Goal: Task Accomplishment & Management: Manage account settings

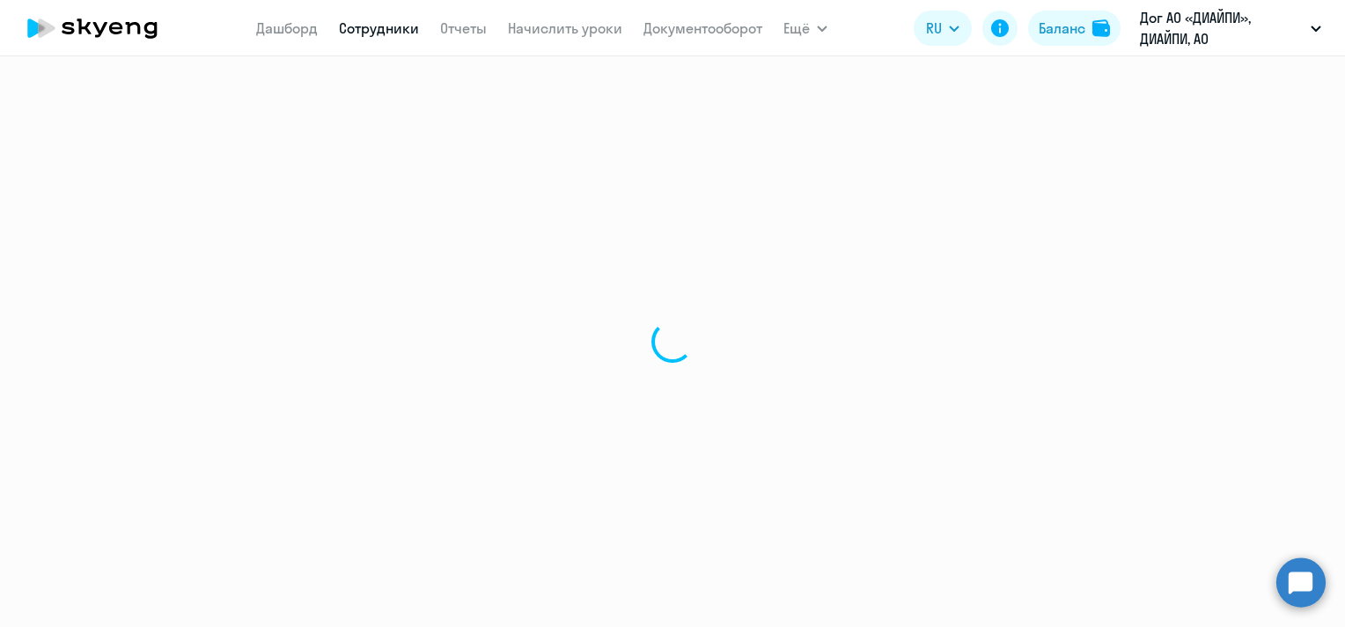
select select "30"
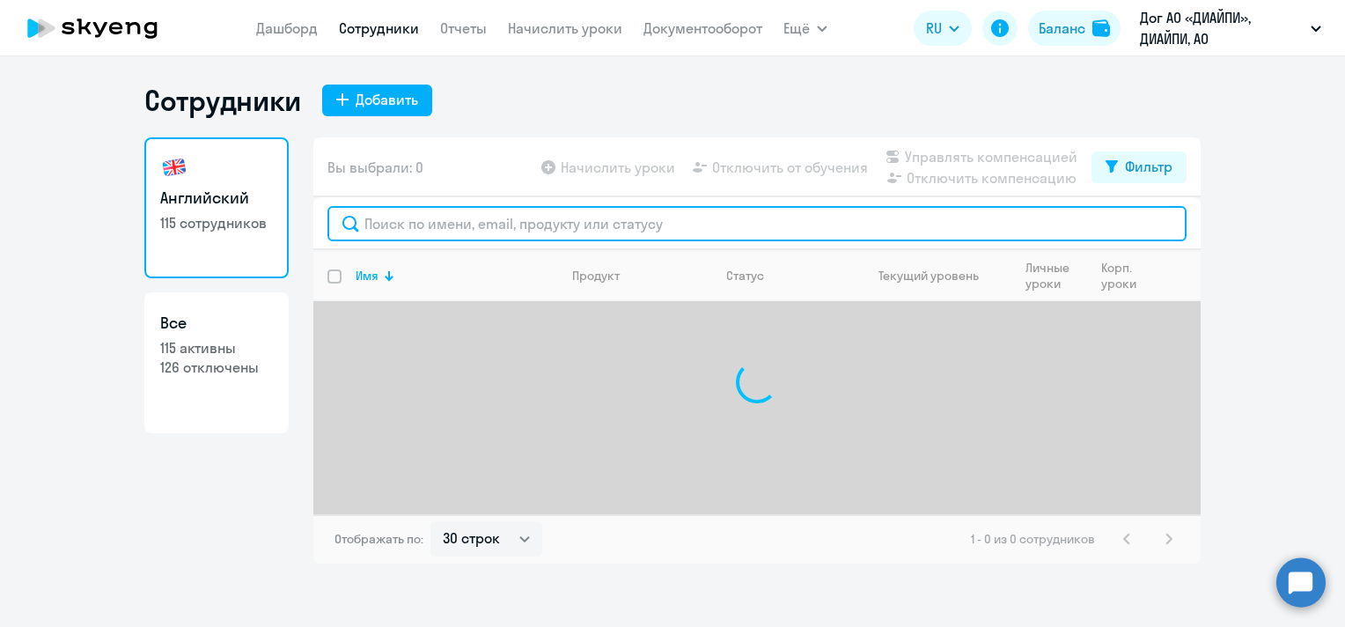
click at [585, 233] on input "text" at bounding box center [756, 223] width 859 height 35
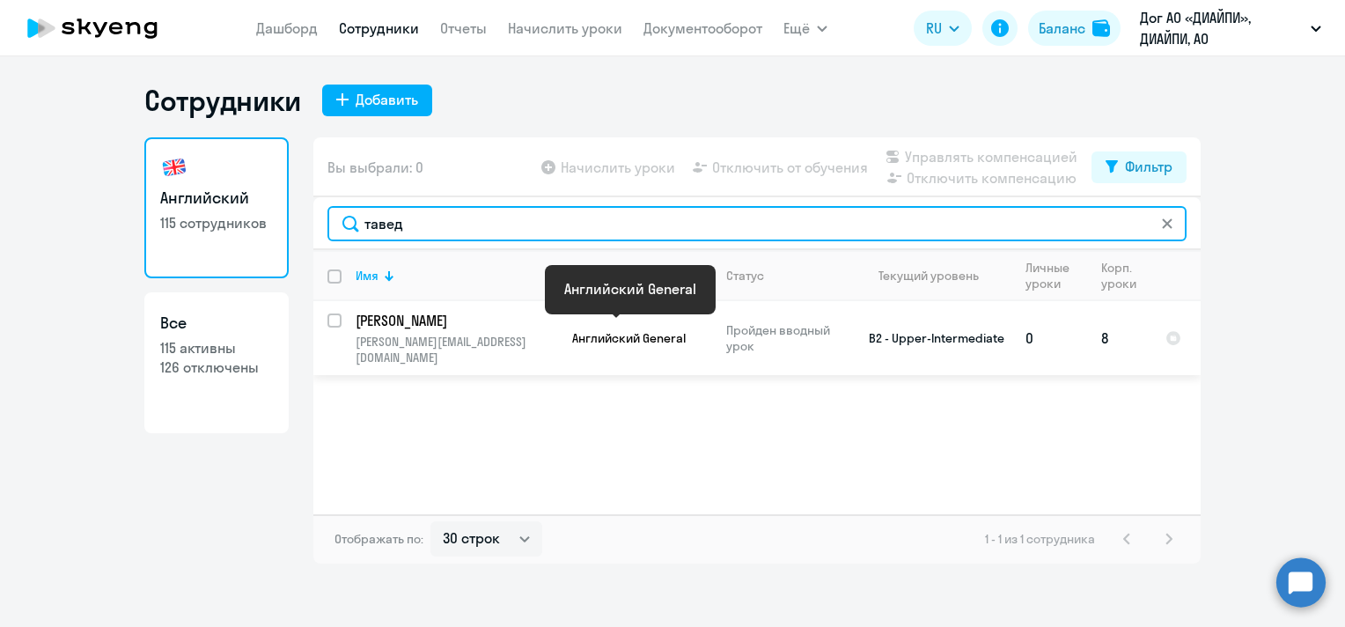
type input "тавед"
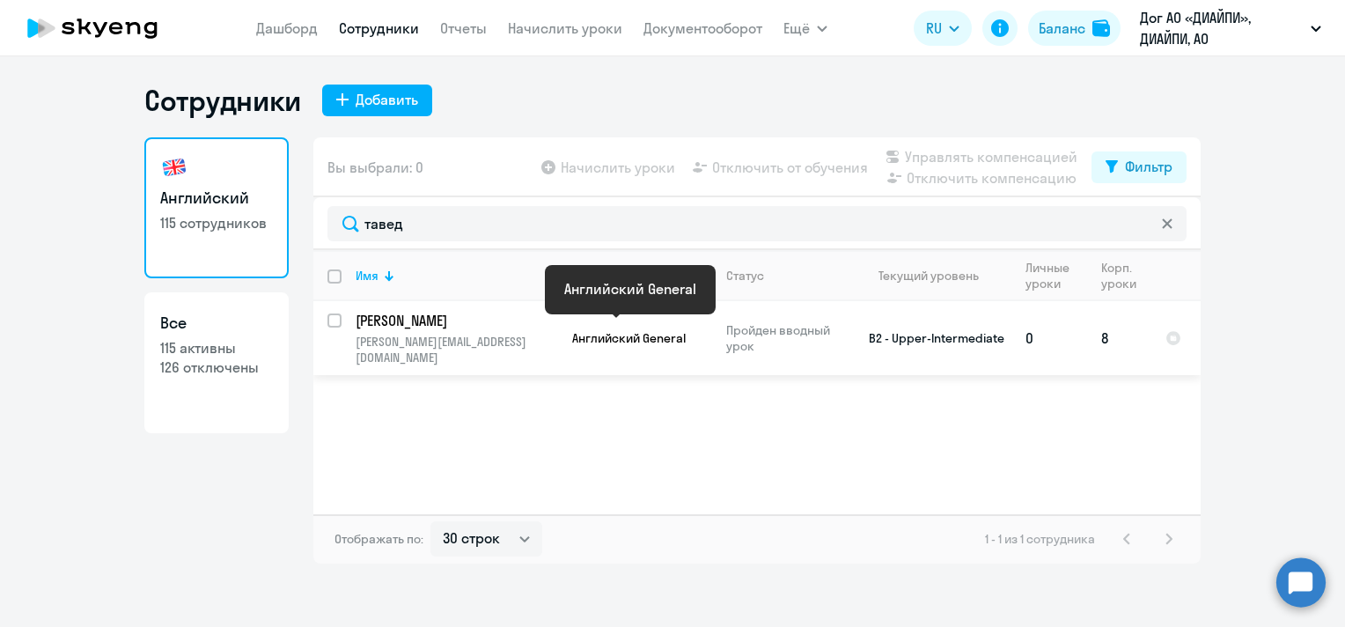
click at [584, 334] on span "Английский General" at bounding box center [629, 338] width 114 height 16
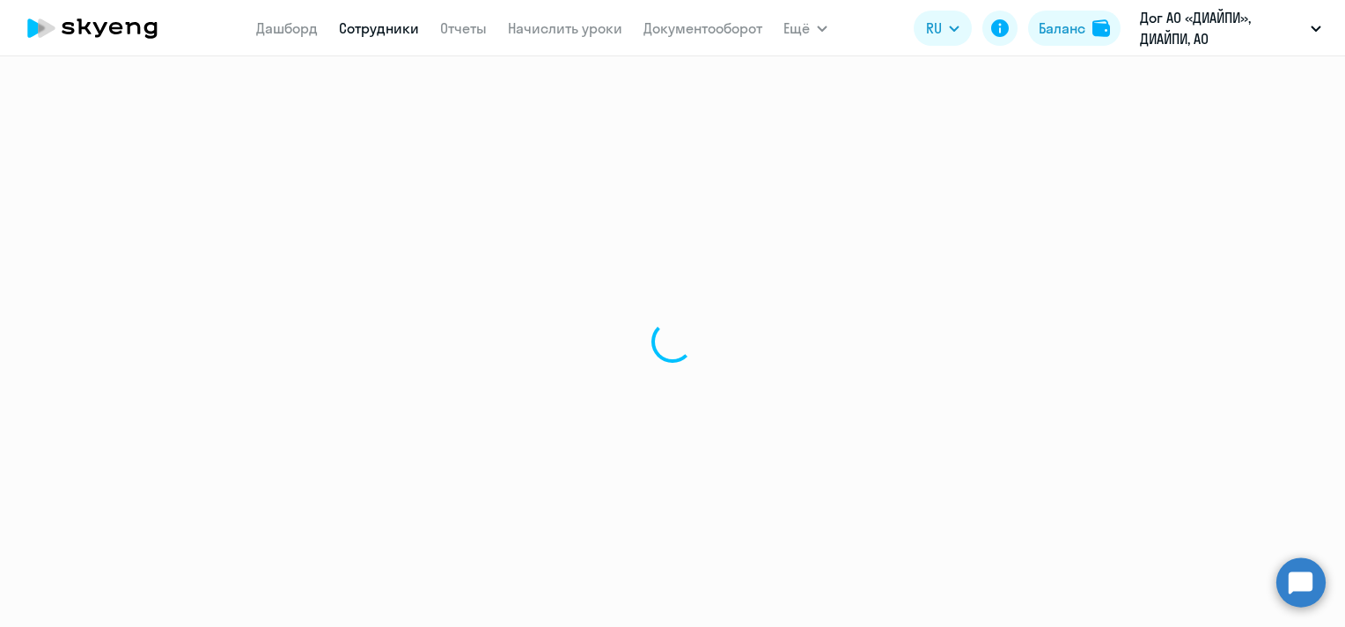
select select "english"
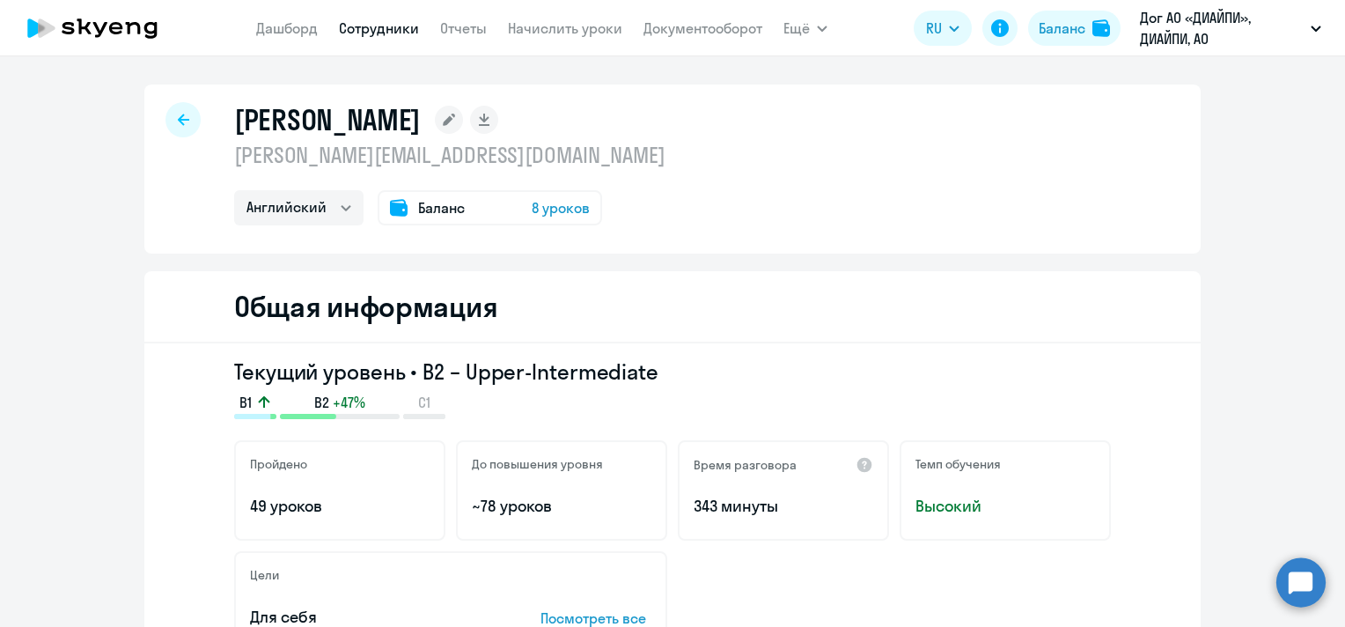
select select "30"
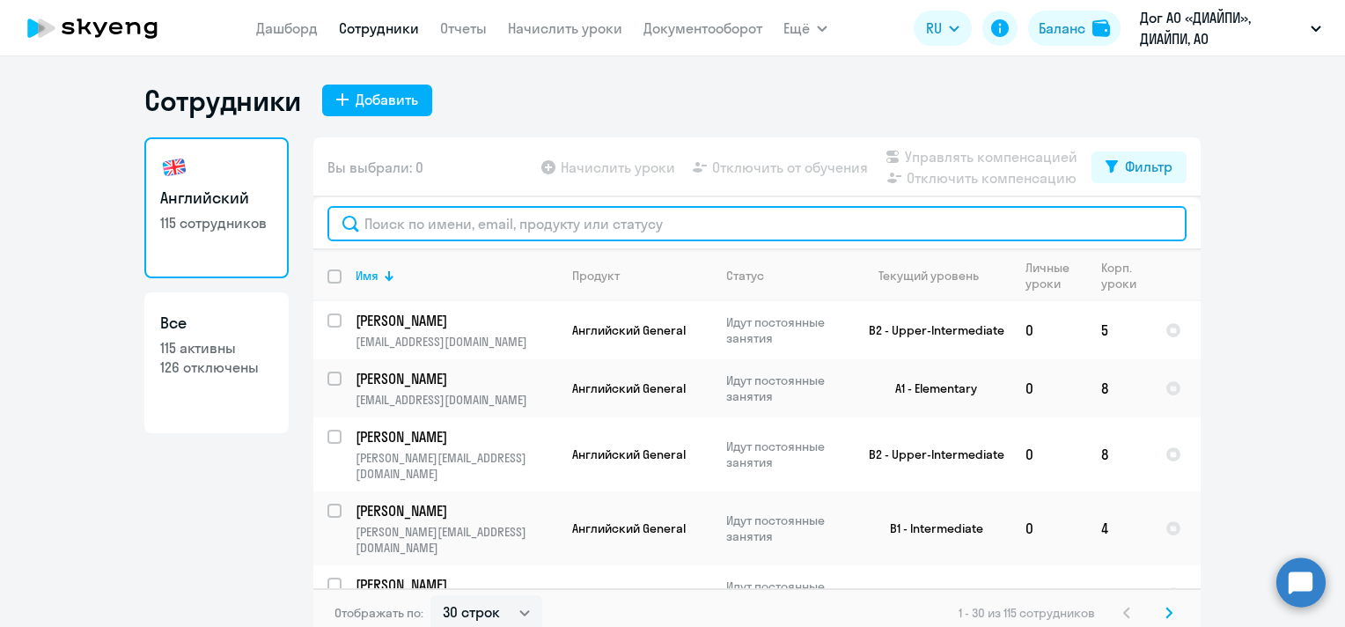
click at [454, 228] on input "text" at bounding box center [756, 223] width 859 height 35
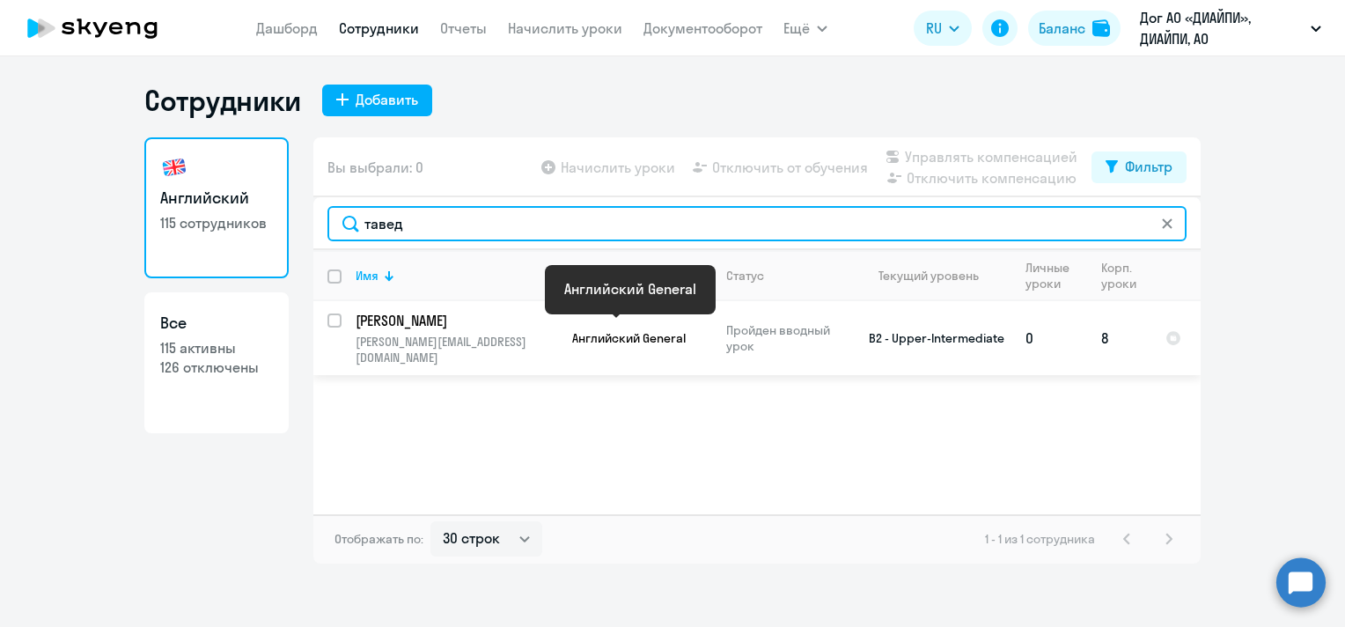
type input "тавед"
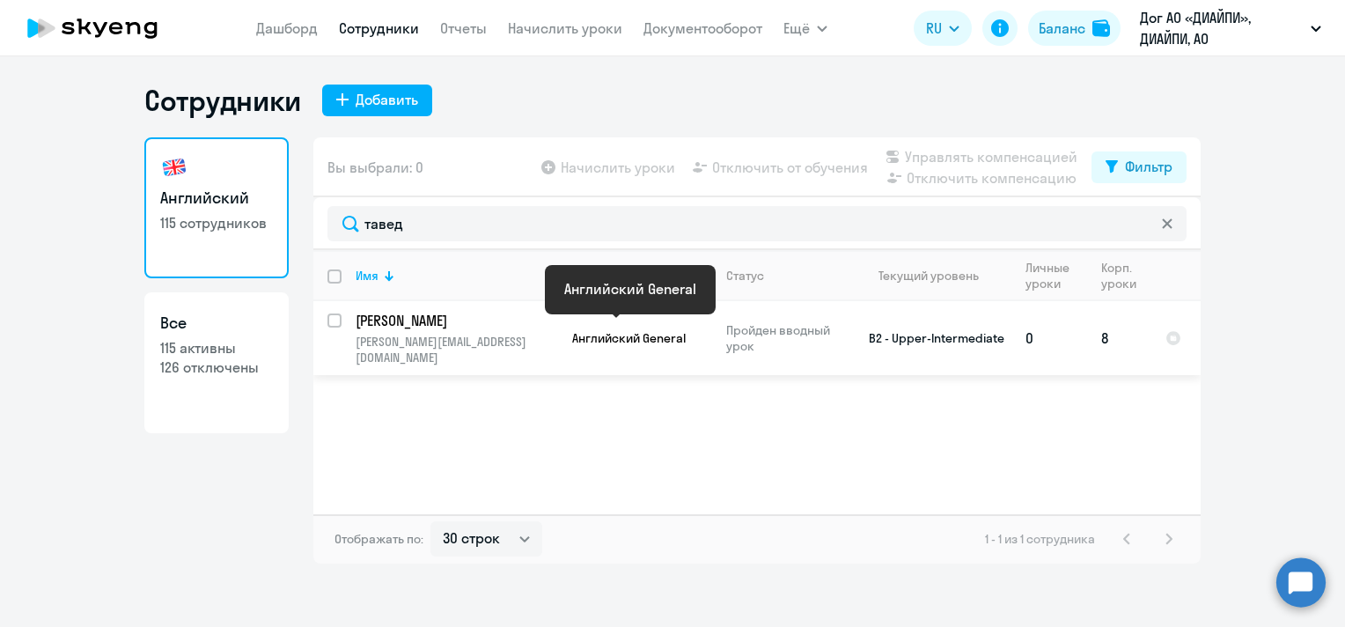
click at [679, 333] on span "Английский General" at bounding box center [629, 338] width 114 height 16
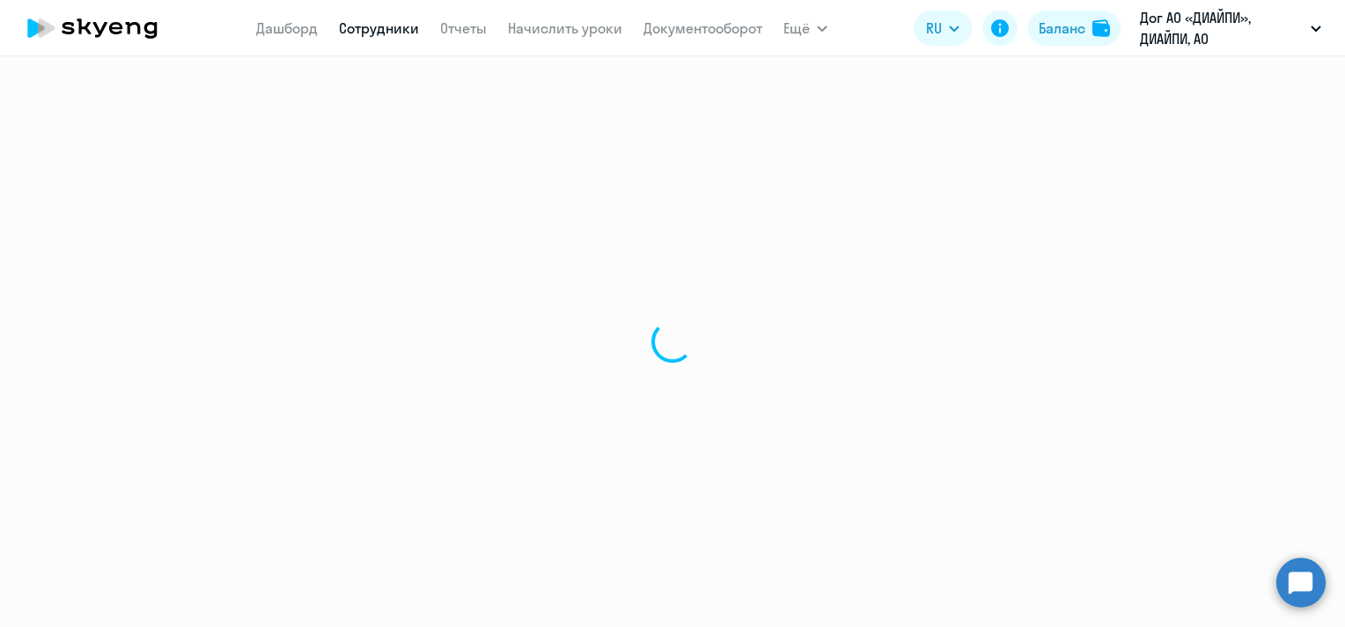
select select "english"
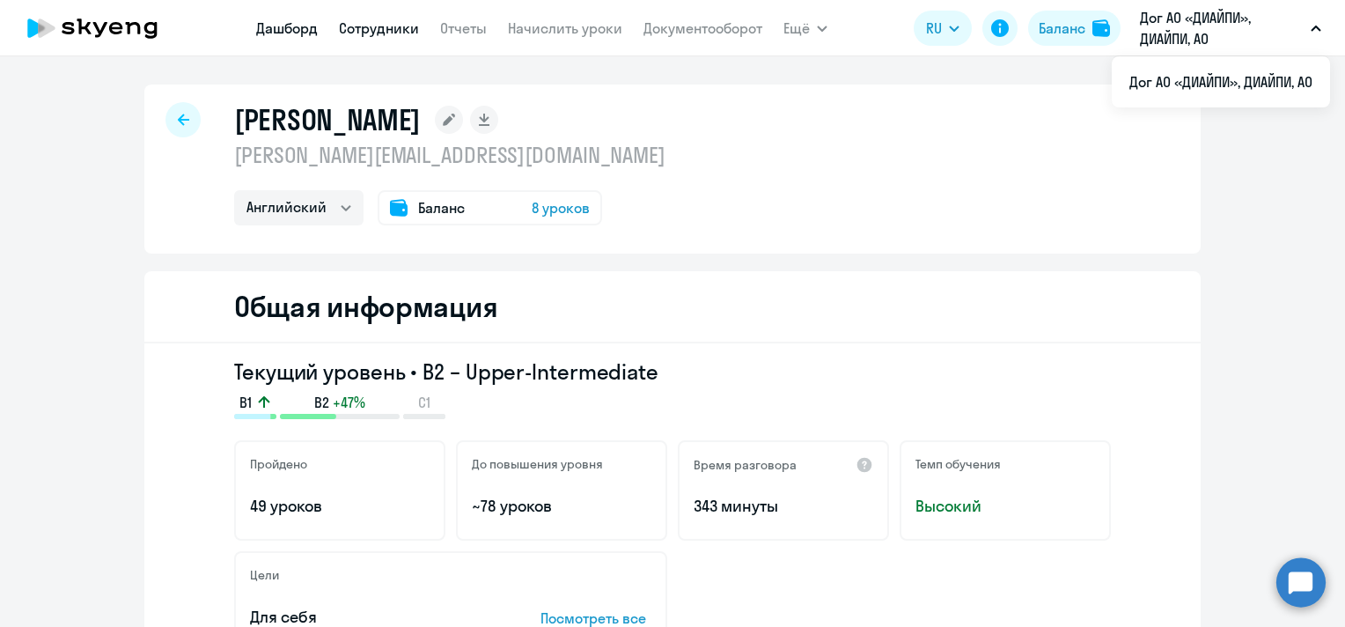
click at [299, 30] on link "Дашборд" at bounding box center [287, 28] width 62 height 18
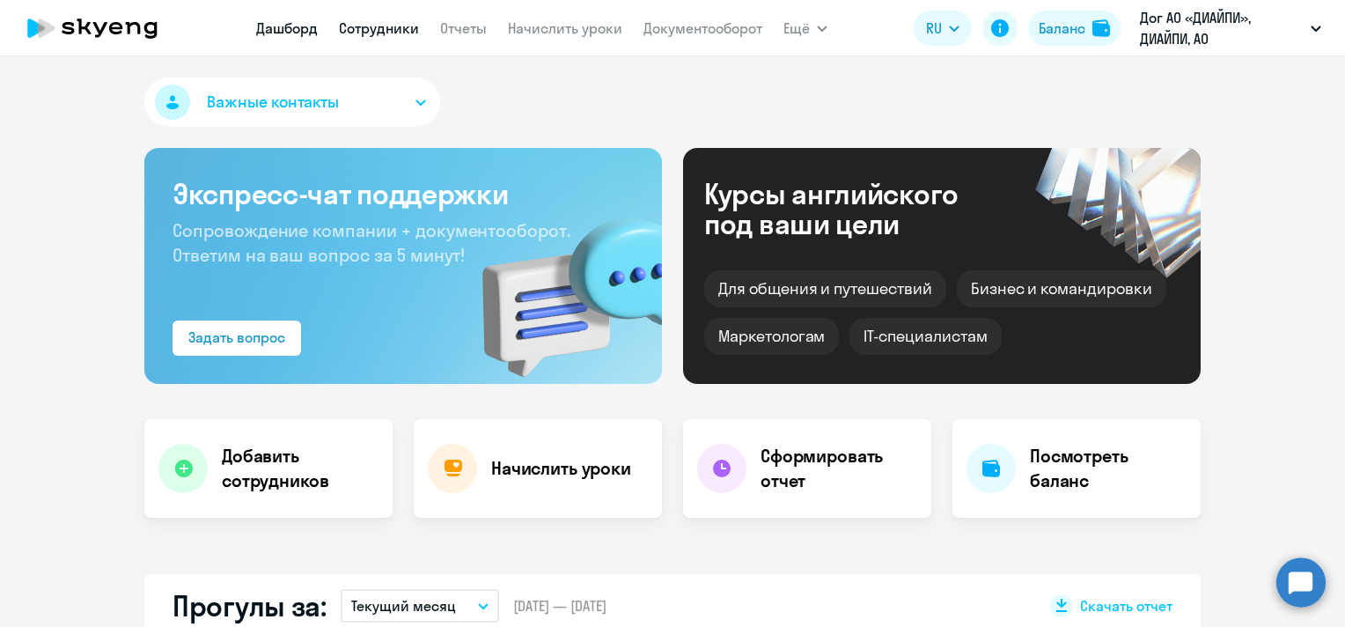
click at [371, 26] on link "Сотрудники" at bounding box center [379, 28] width 80 height 18
select select "30"
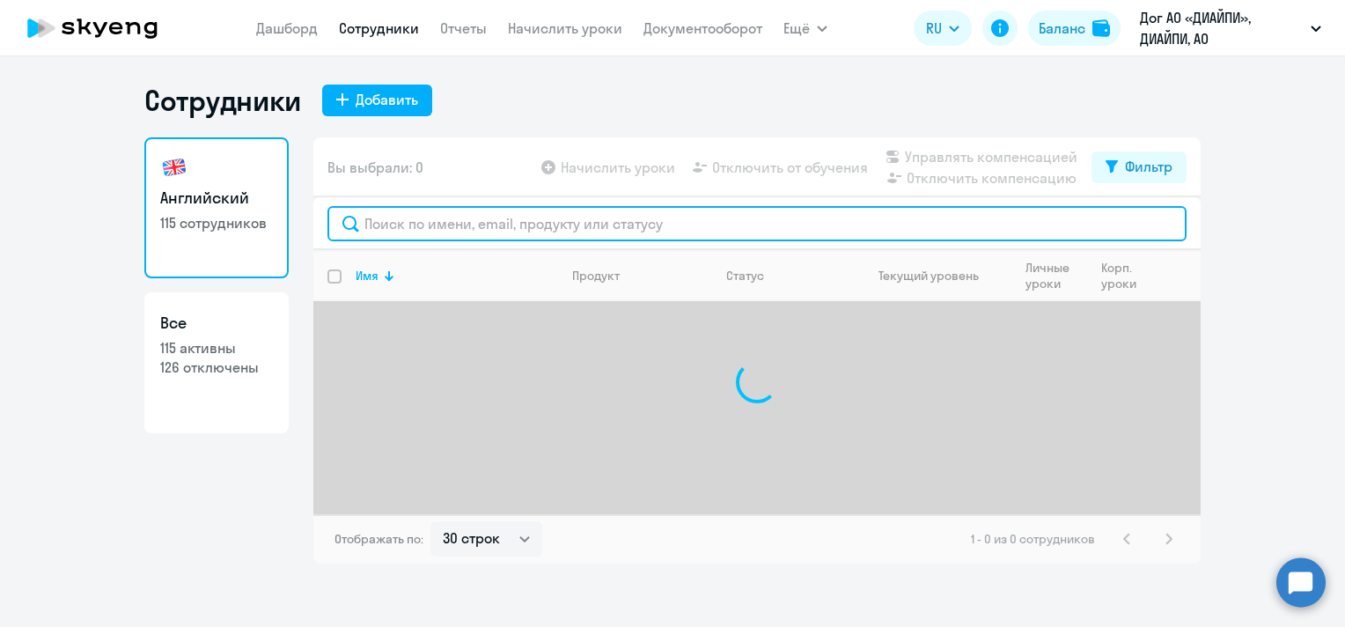
click at [680, 222] on input "text" at bounding box center [756, 223] width 859 height 35
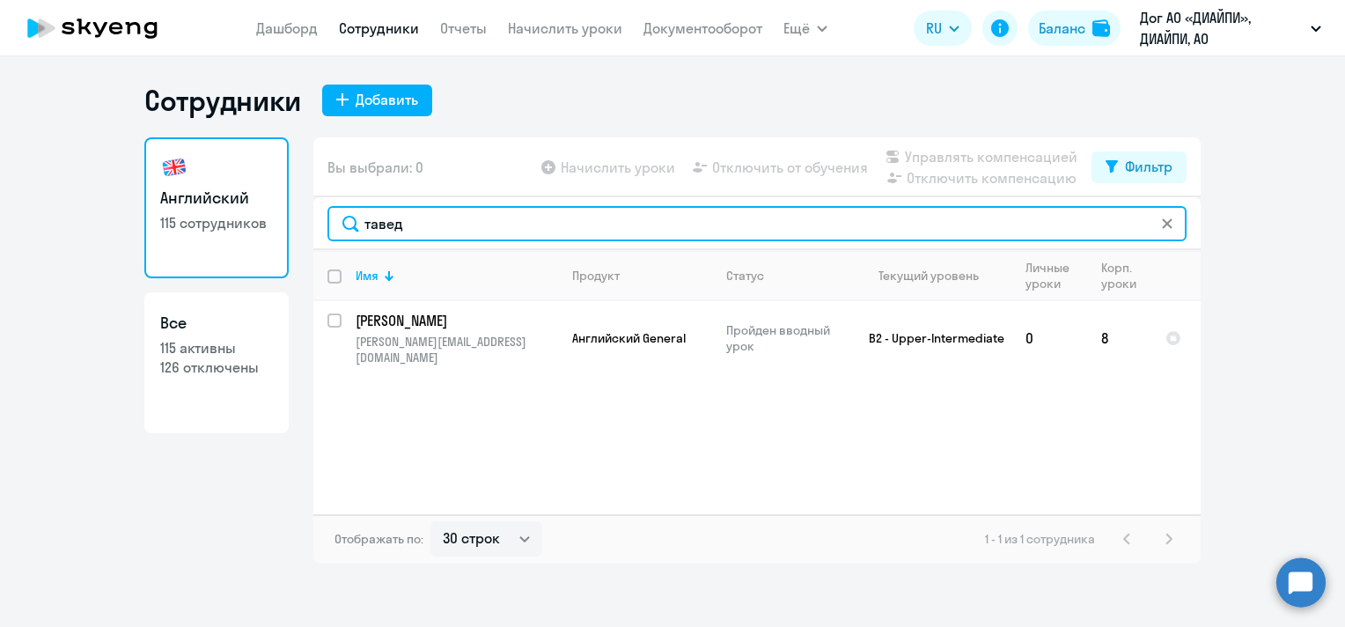
type input "тавед"
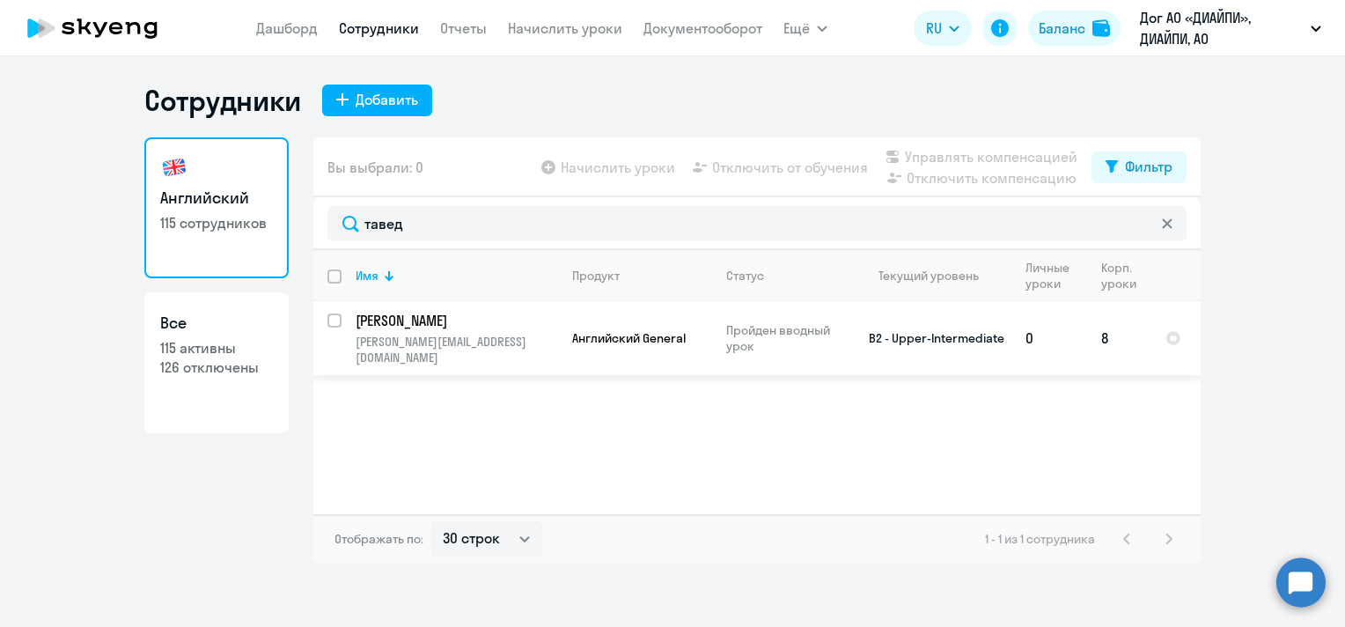
click at [336, 323] on input "select row 14801503" at bounding box center [344, 330] width 35 height 35
checkbox input "true"
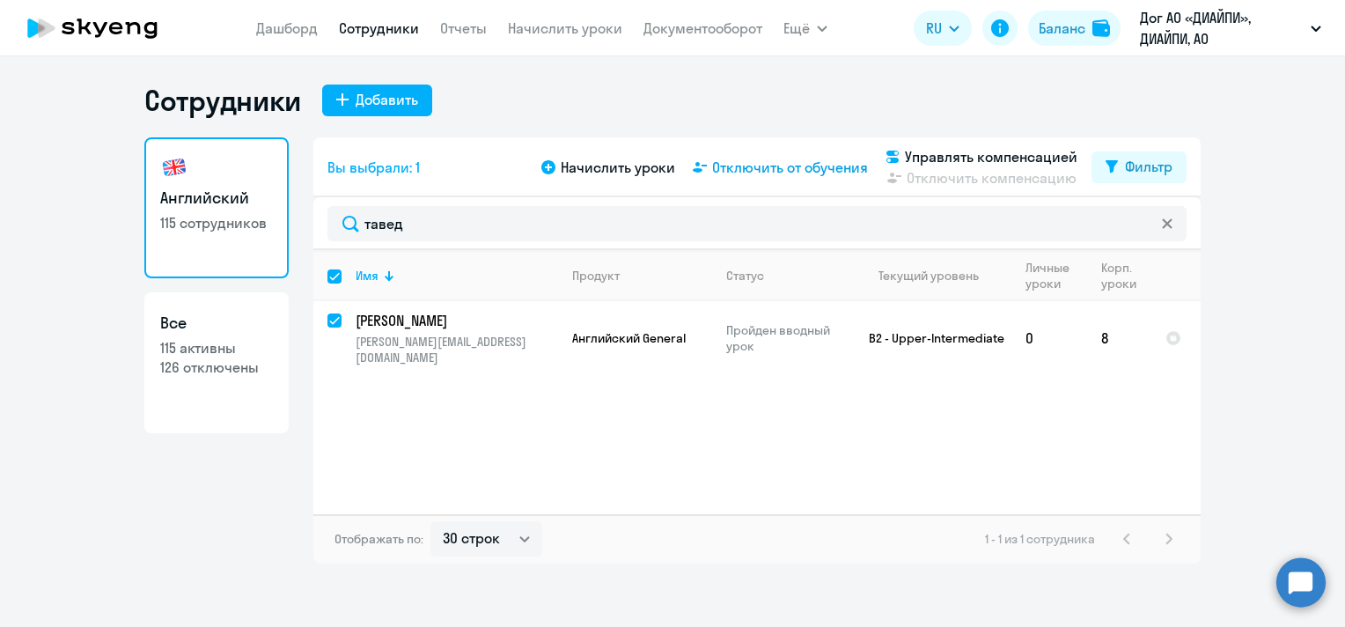
click at [789, 167] on span "Отключить от обучения" at bounding box center [790, 167] width 156 height 21
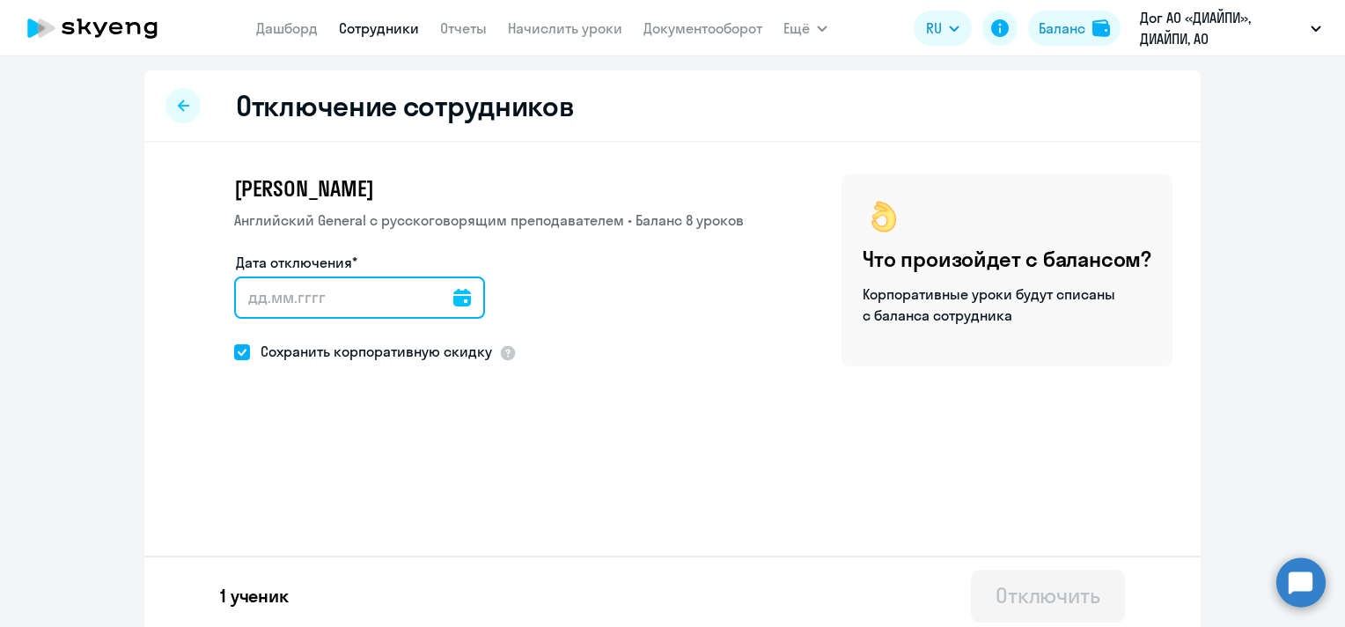
click at [433, 286] on input "Дата отключения*" at bounding box center [359, 297] width 251 height 42
click at [453, 294] on icon at bounding box center [462, 298] width 18 height 18
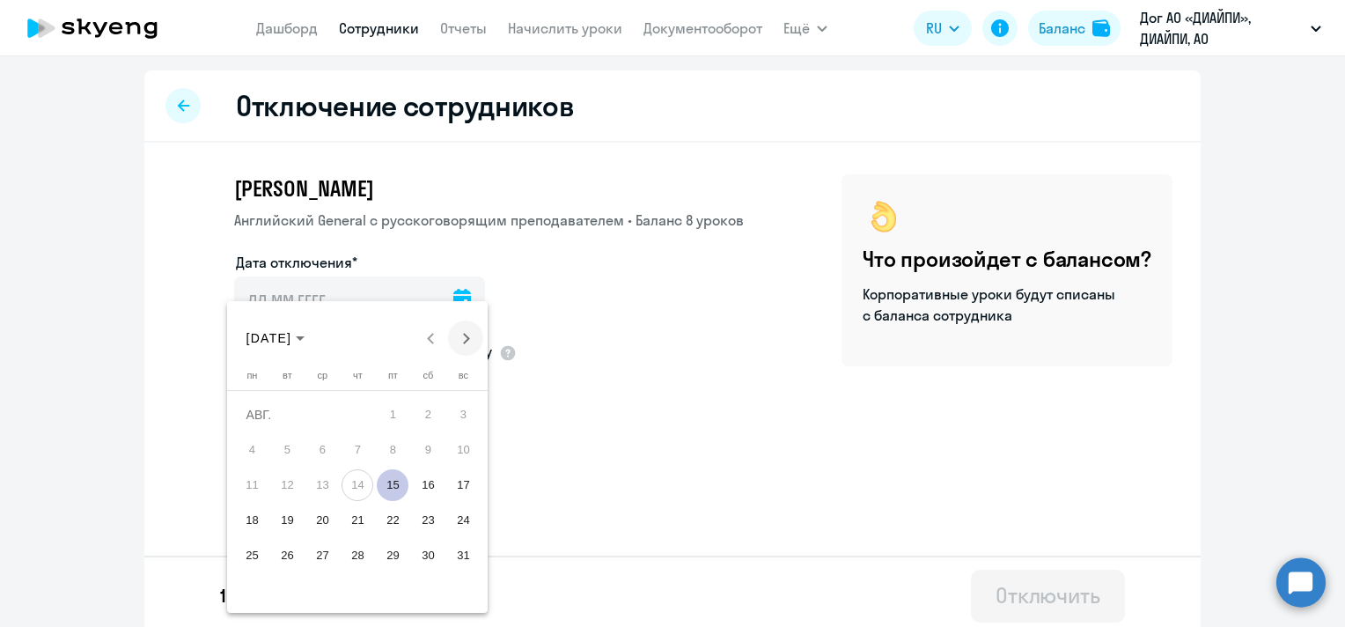
click at [459, 331] on span "Next month" at bounding box center [465, 337] width 35 height 35
click at [255, 446] on span "1" at bounding box center [252, 450] width 32 height 32
type input "[DATE]"
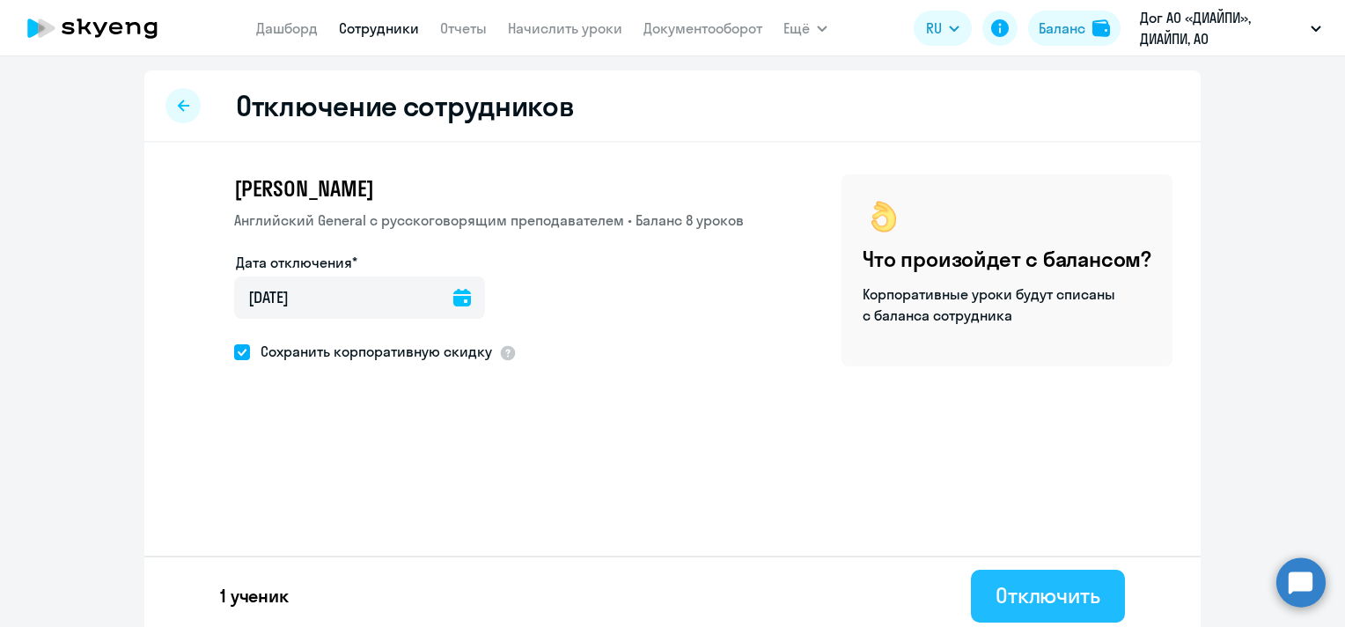
click at [974, 574] on button "Отключить" at bounding box center [1048, 595] width 154 height 53
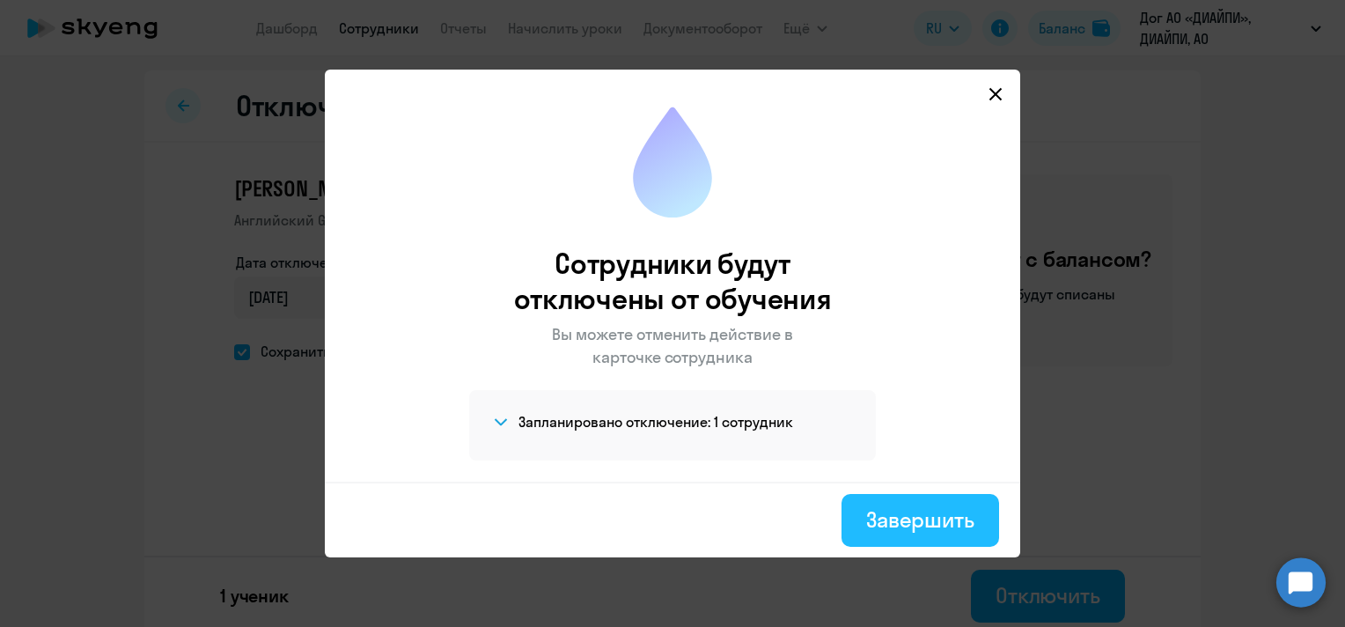
click at [930, 526] on div "Завершить" at bounding box center [920, 519] width 108 height 28
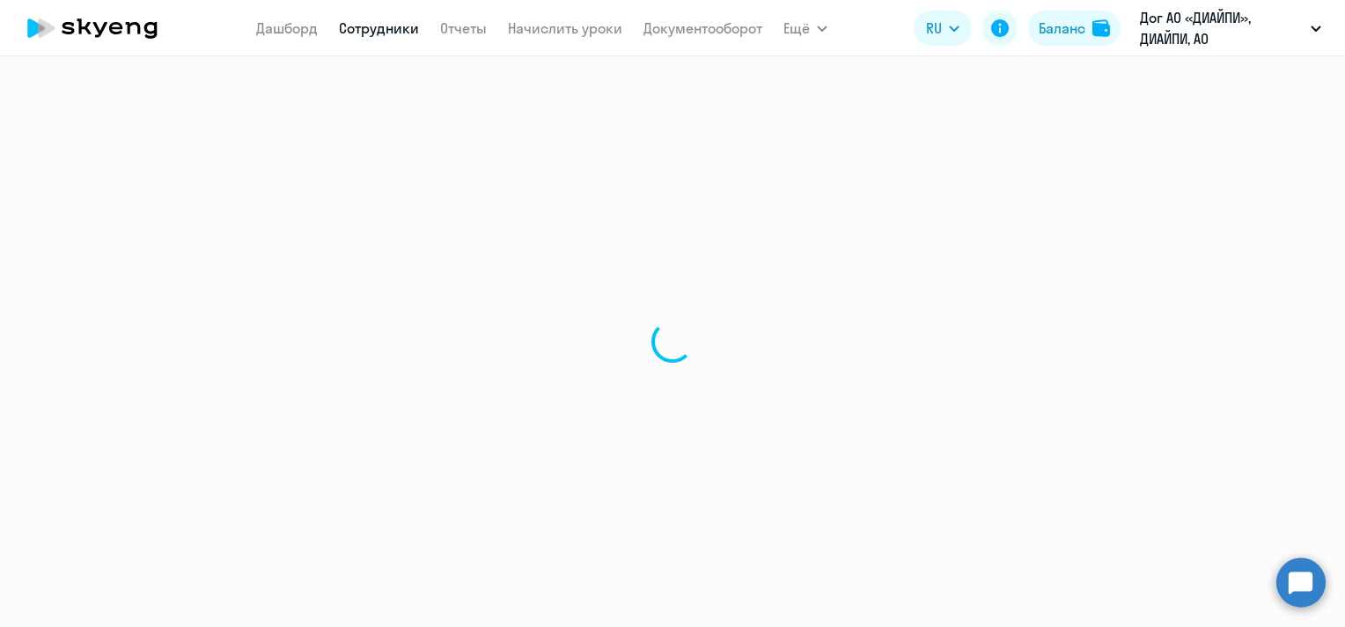
select select "30"
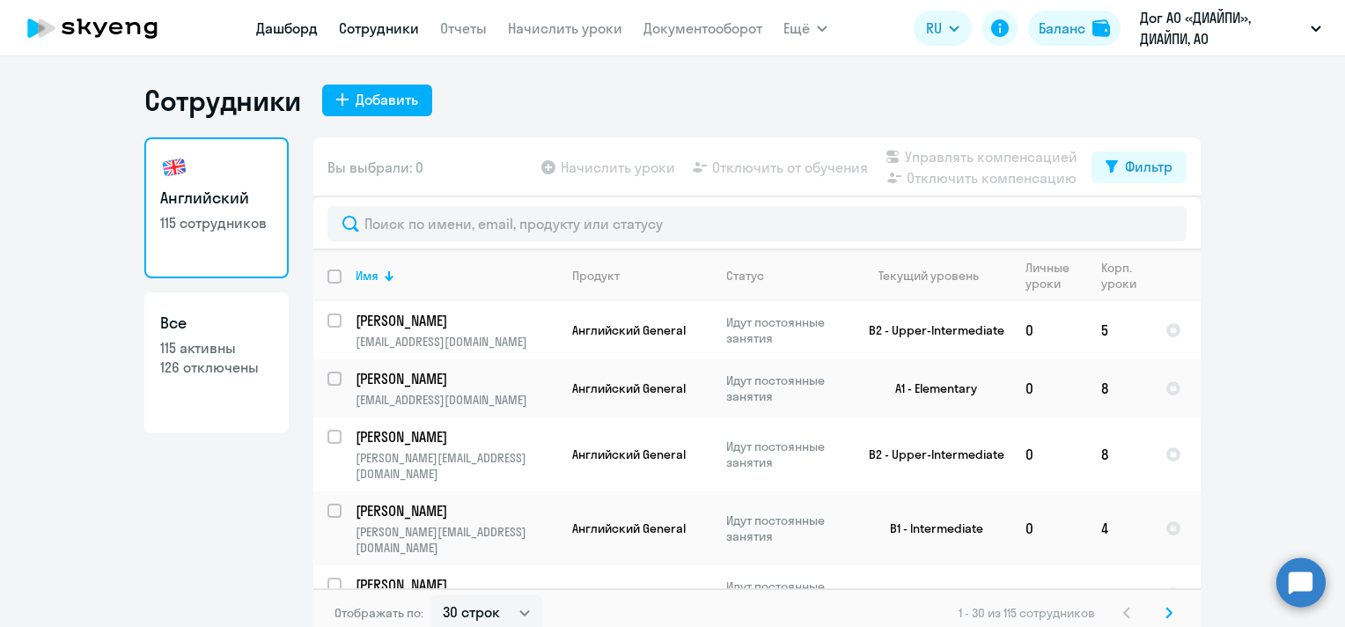
click at [301, 26] on link "Дашборд" at bounding box center [287, 28] width 62 height 18
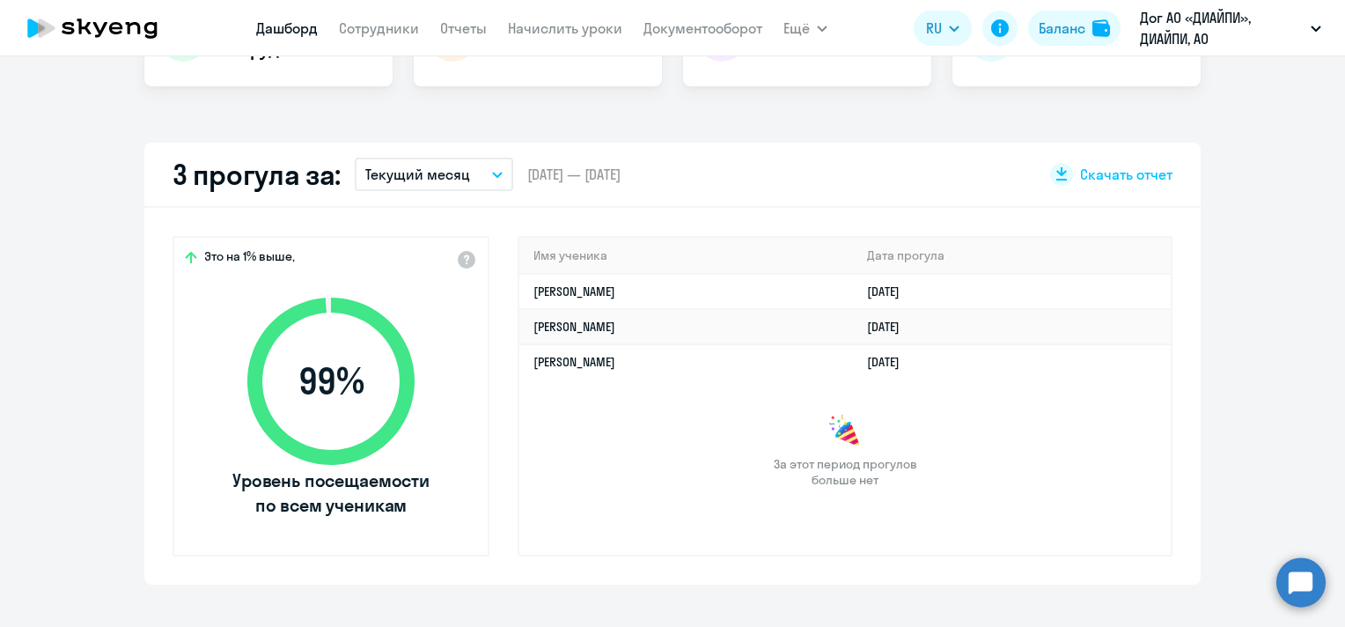
scroll to position [440, 0]
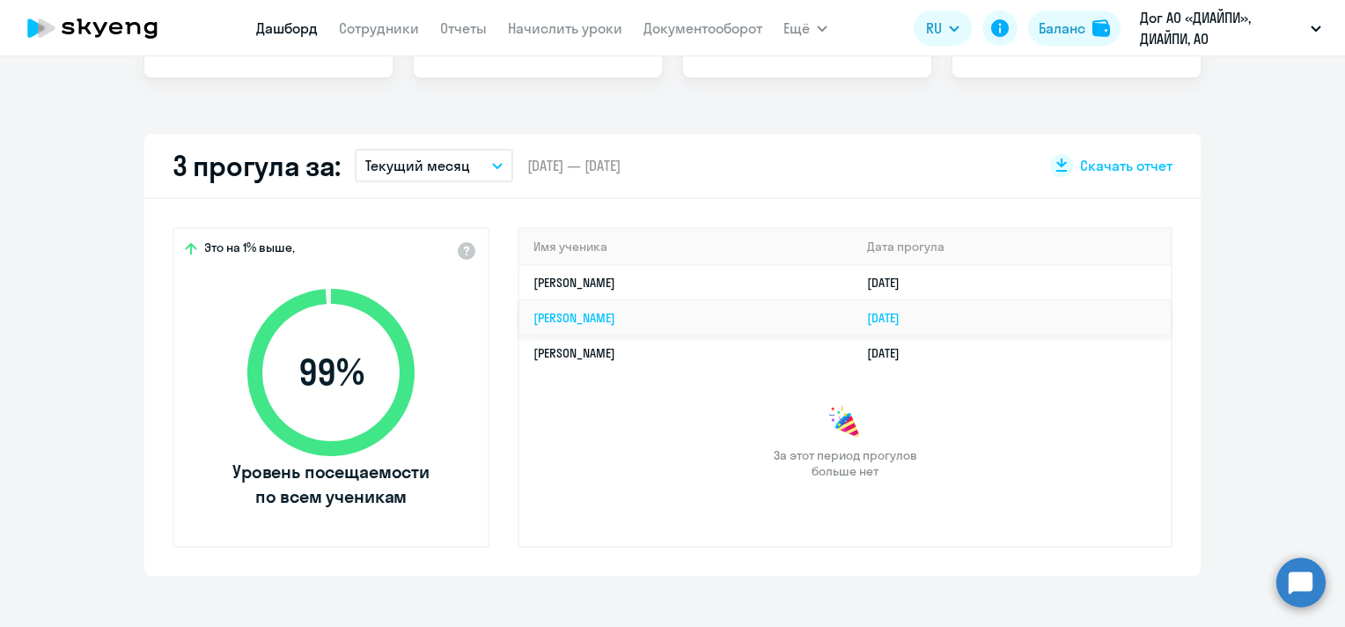
click at [615, 322] on link "[PERSON_NAME]" at bounding box center [574, 318] width 82 height 16
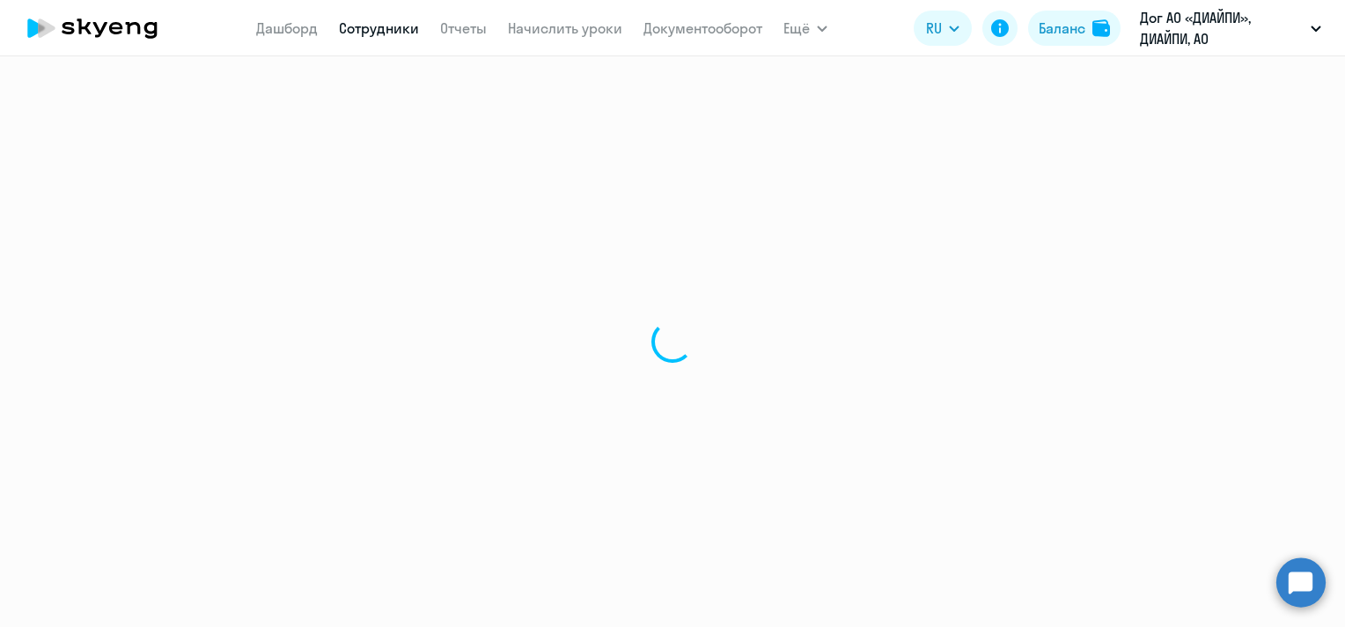
select select "english"
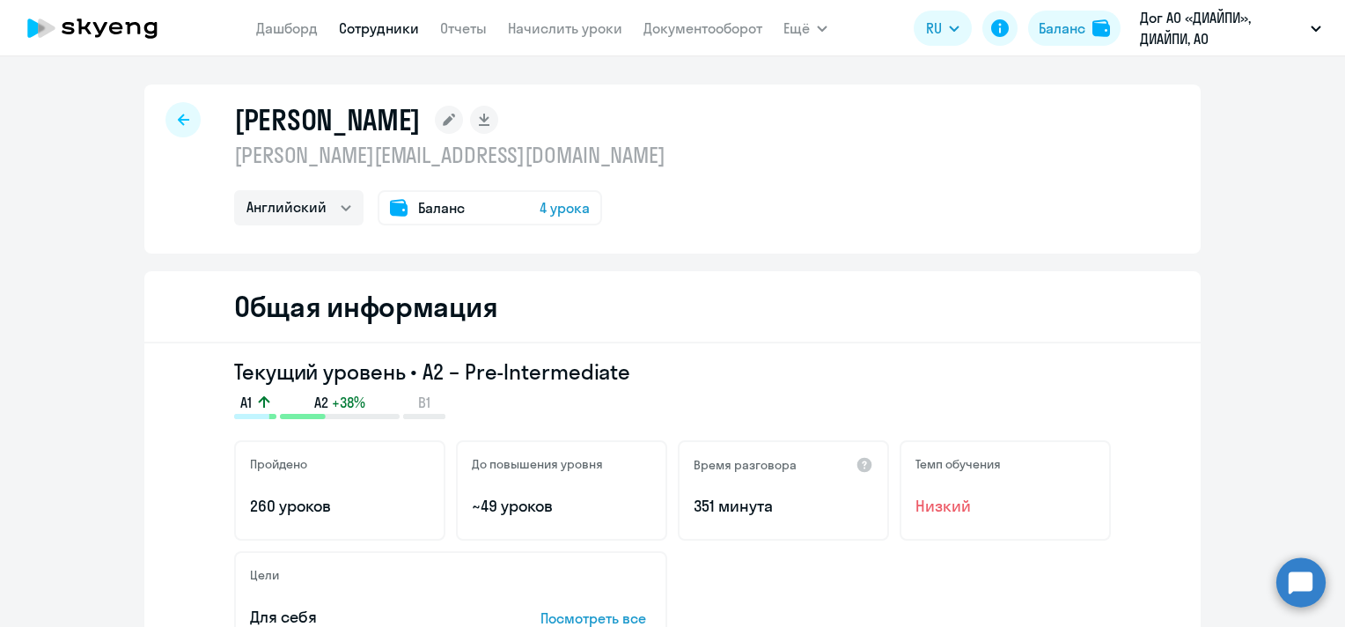
click at [178, 114] on icon at bounding box center [183, 120] width 11 height 12
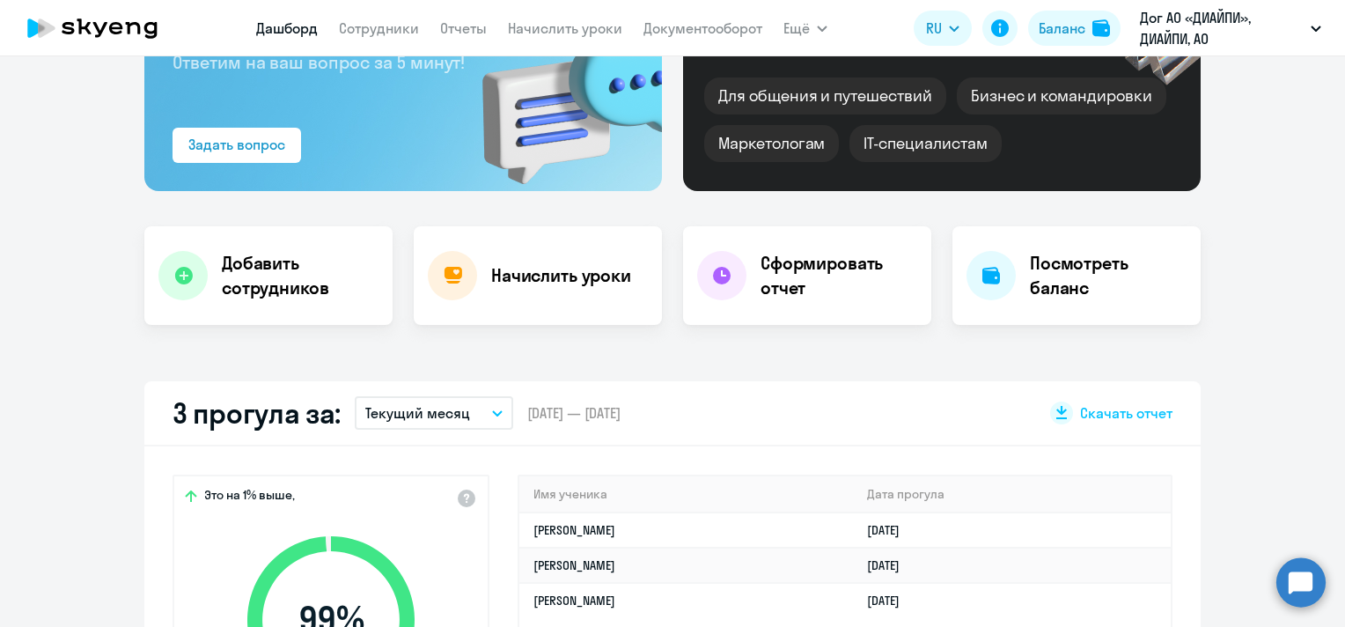
scroll to position [176, 0]
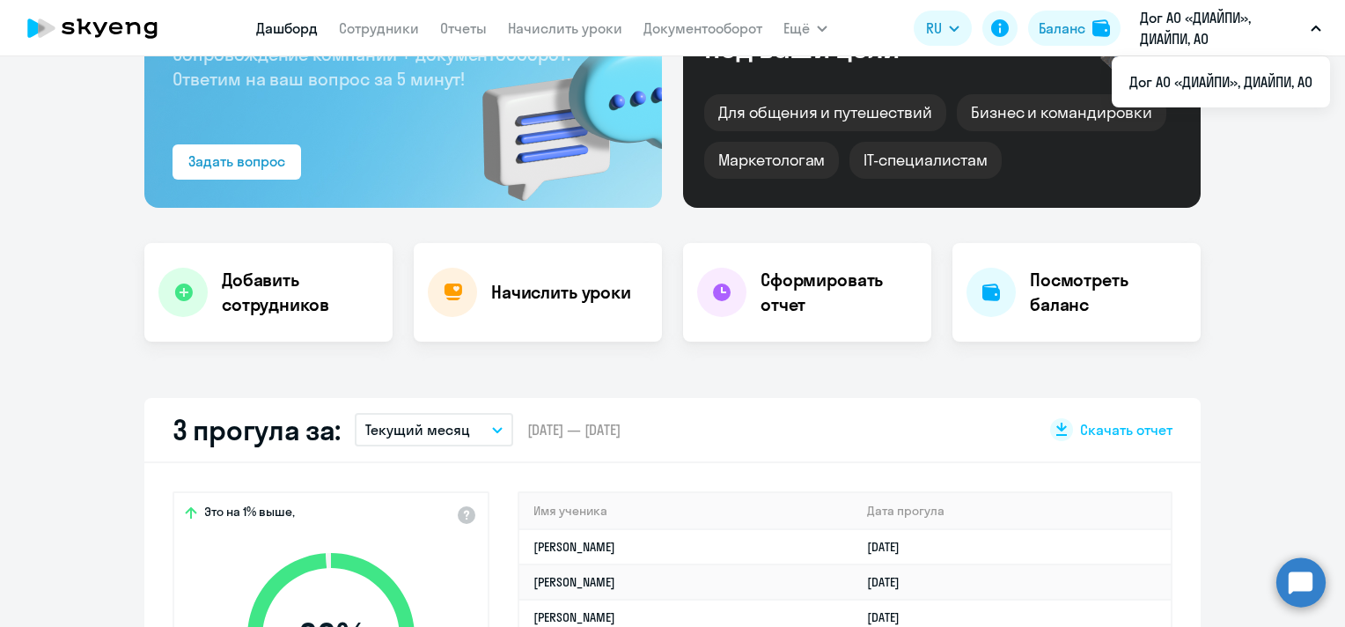
select select "30"
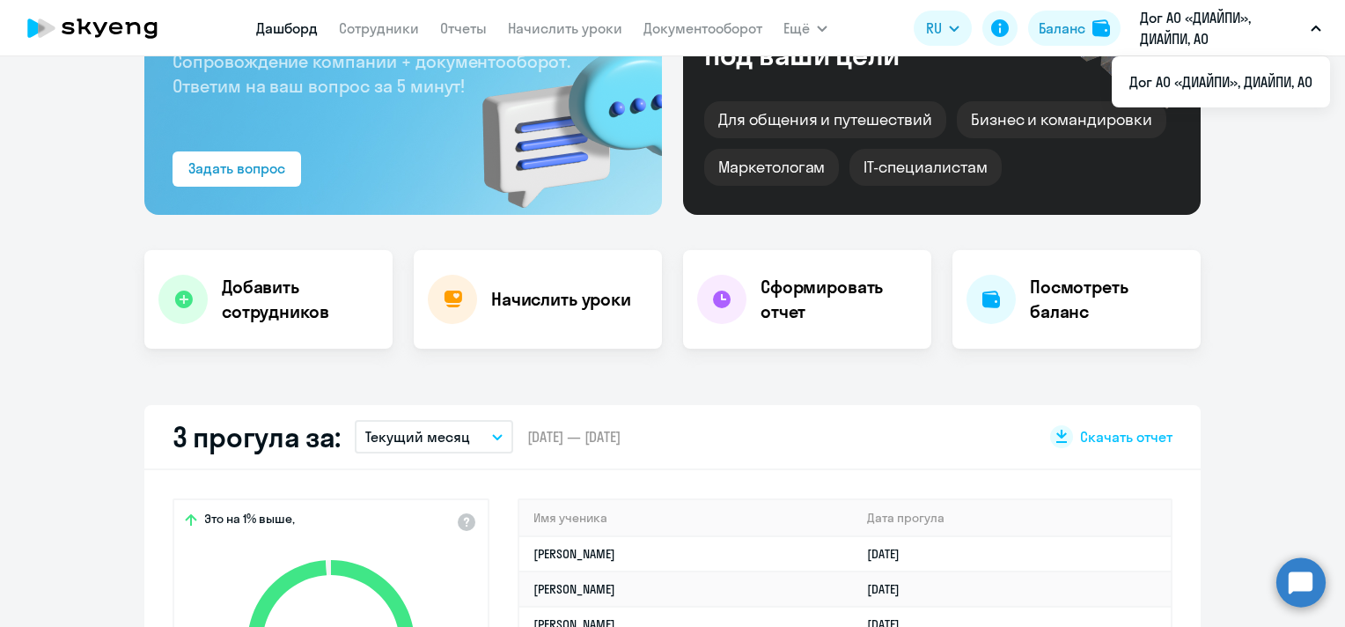
scroll to position [0, 0]
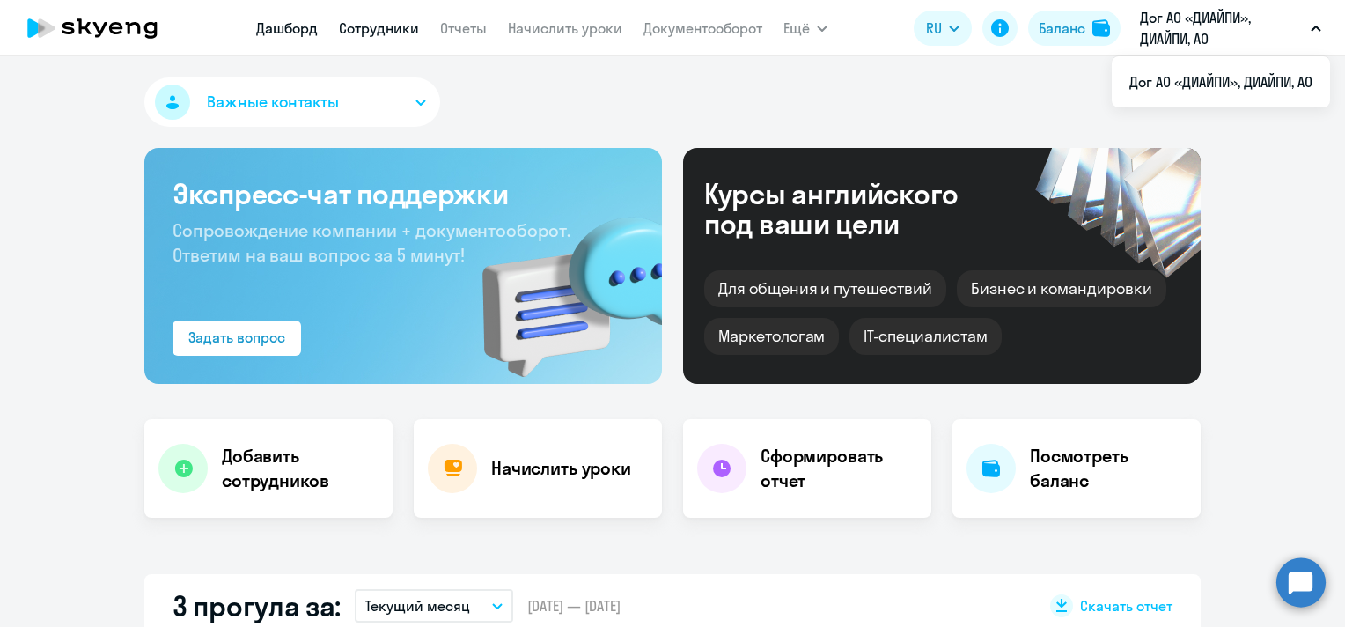
click at [387, 28] on link "Сотрудники" at bounding box center [379, 28] width 80 height 18
select select "30"
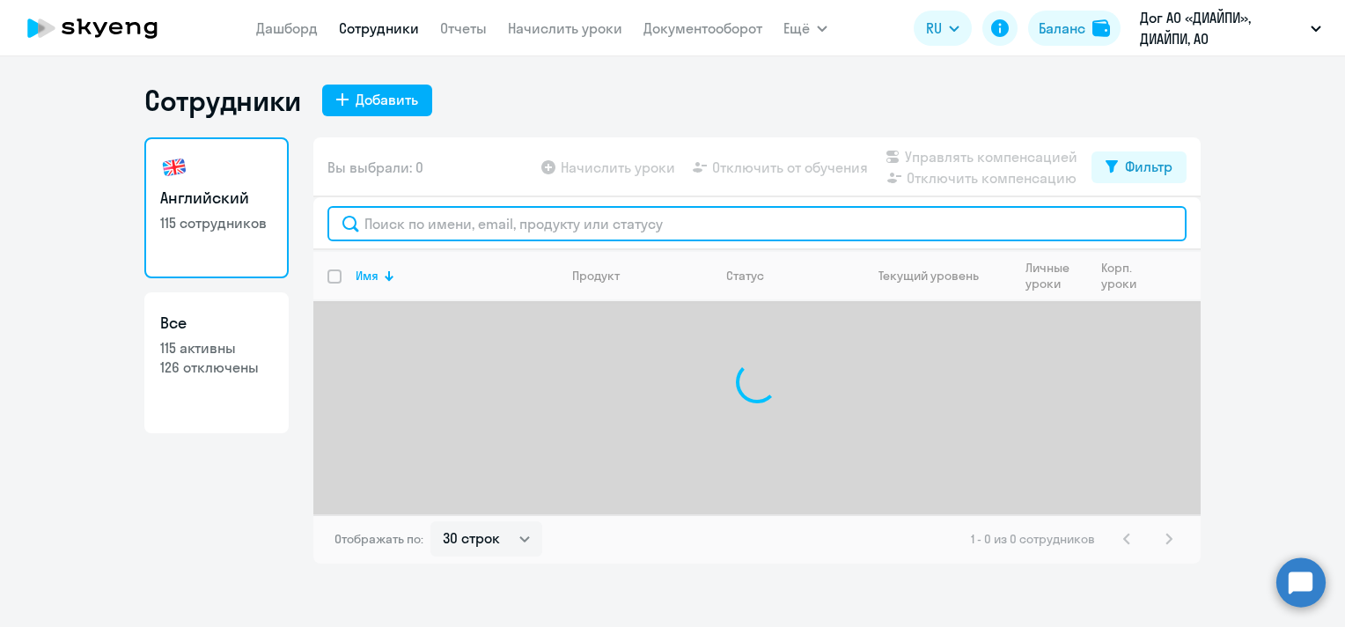
click at [472, 234] on input "text" at bounding box center [756, 223] width 859 height 35
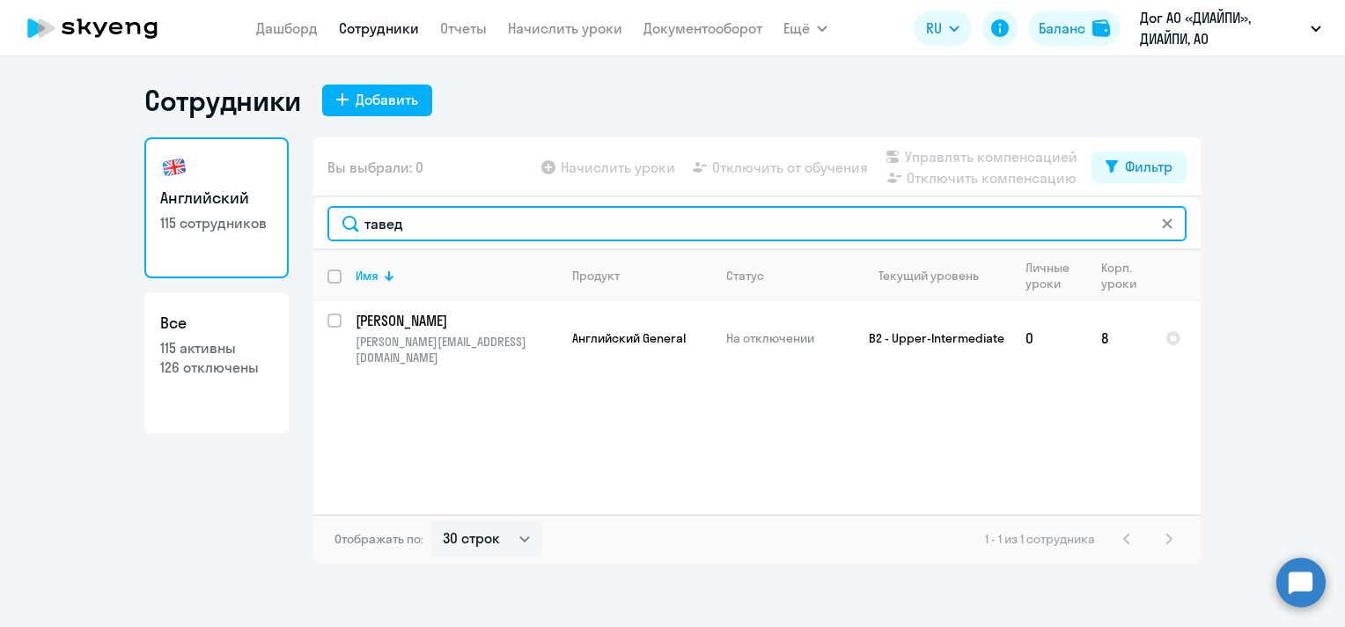
type input "тавед"
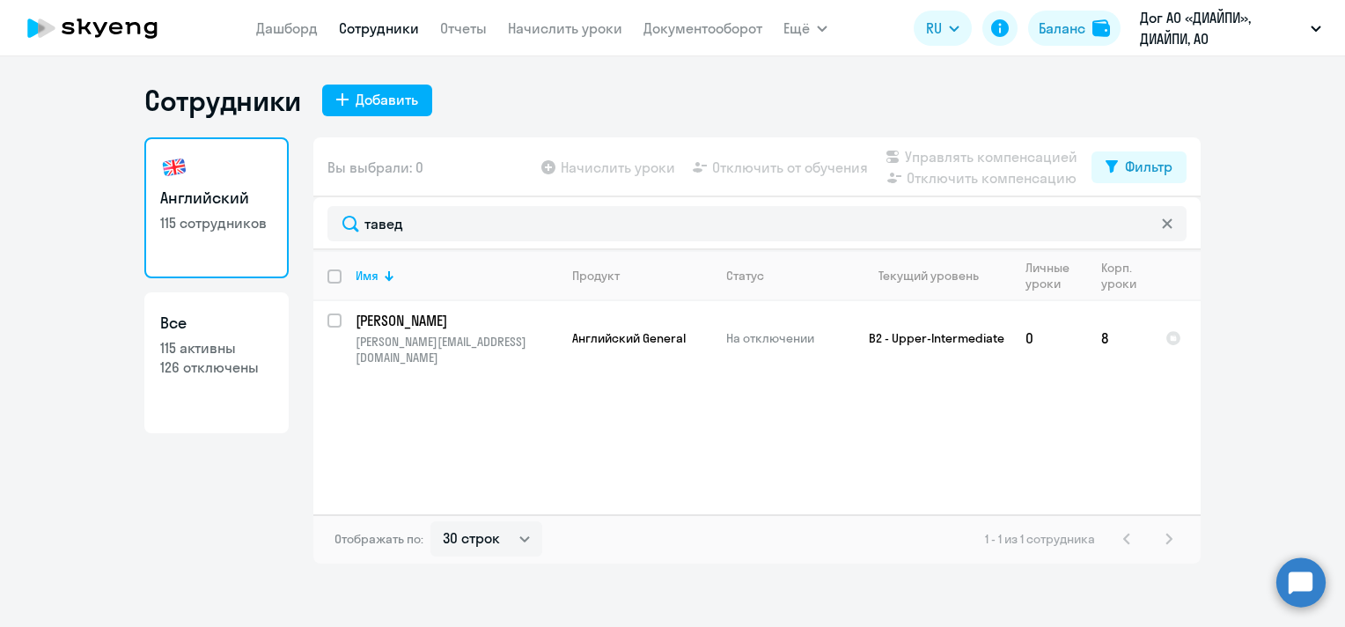
click at [1172, 229] on svg-icon at bounding box center [1167, 224] width 14 height 14
